Goal: Navigation & Orientation: Find specific page/section

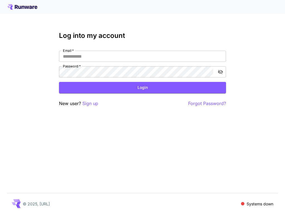
click at [22, 7] on icon at bounding box center [22, 7] width 3 height 3
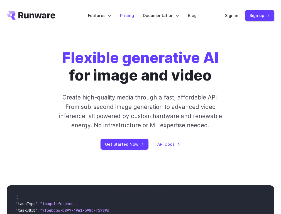
click at [130, 15] on link "Pricing" at bounding box center [127, 15] width 14 height 6
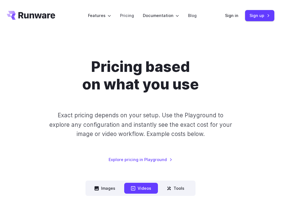
scroll to position [1147, 0]
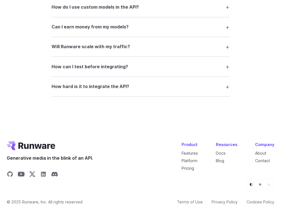
click at [222, 161] on link "Blog" at bounding box center [220, 160] width 8 height 5
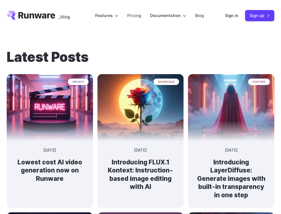
click at [7, 11] on link "Go to /" at bounding box center [31, 15] width 48 height 9
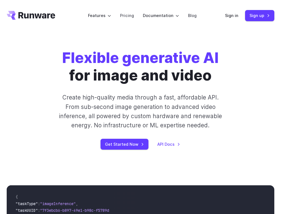
scroll to position [2185, 0]
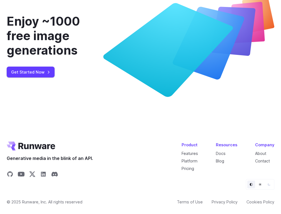
click at [263, 160] on link "Contact" at bounding box center [262, 160] width 15 height 5
